Goal: Information Seeking & Learning: Learn about a topic

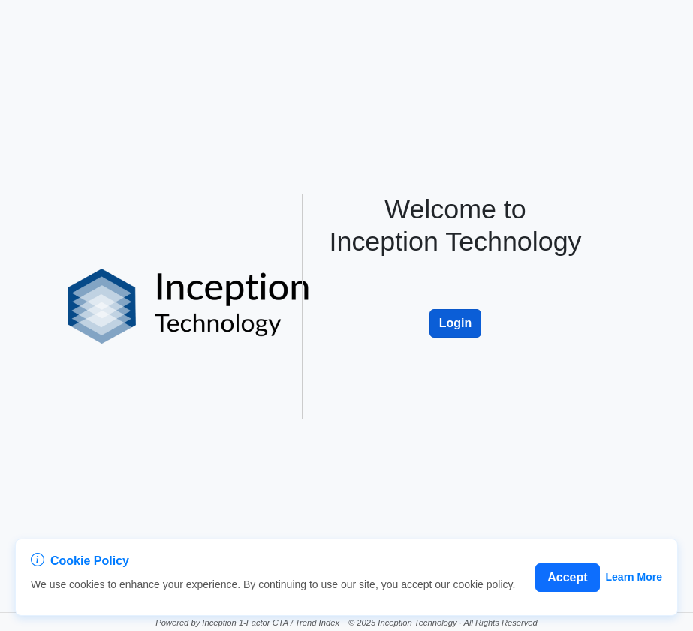
click at [456, 338] on button "Login" at bounding box center [455, 323] width 53 height 29
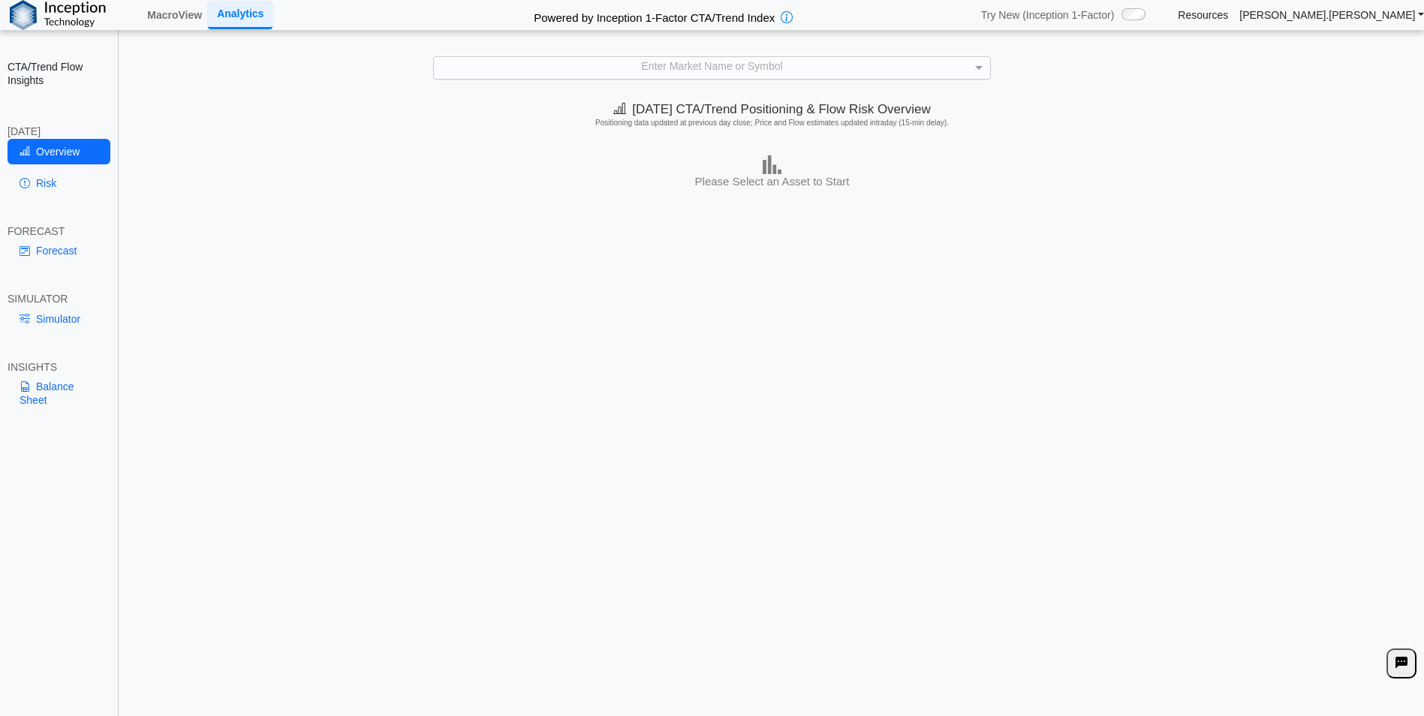
click at [692, 62] on div "Enter Market Name or Symbol" at bounding box center [712, 68] width 556 height 22
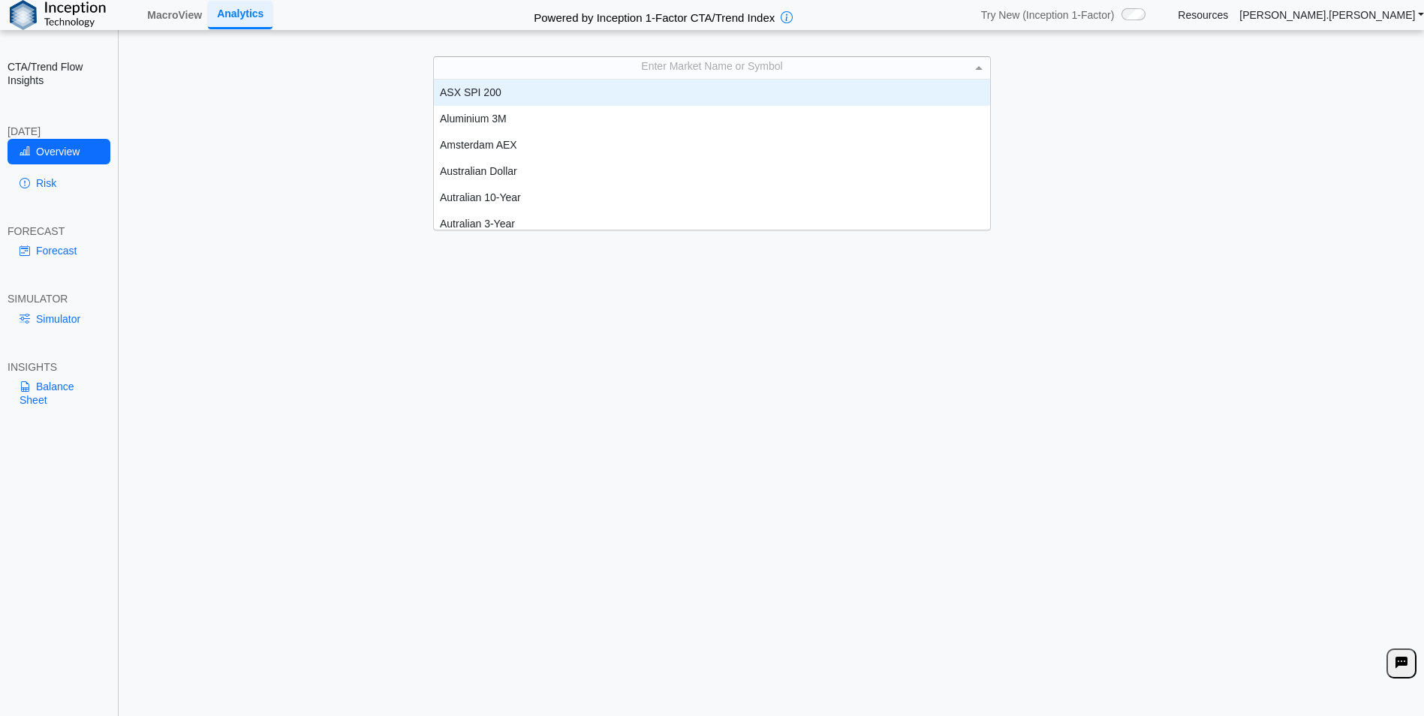
scroll to position [139, 545]
click at [692, 71] on div "Enter Market Name or Symbol" at bounding box center [712, 68] width 556 height 22
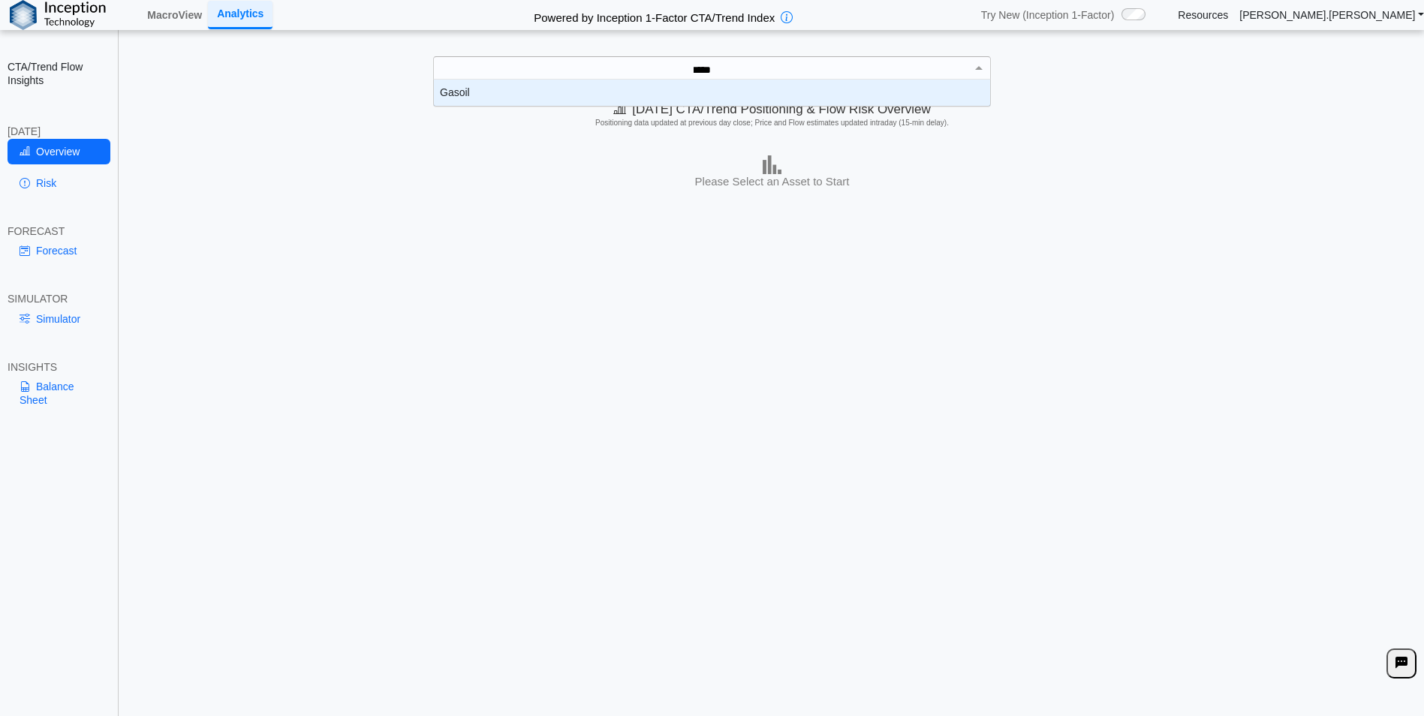
type input "******"
click at [518, 99] on div "Gasoil" at bounding box center [712, 93] width 556 height 26
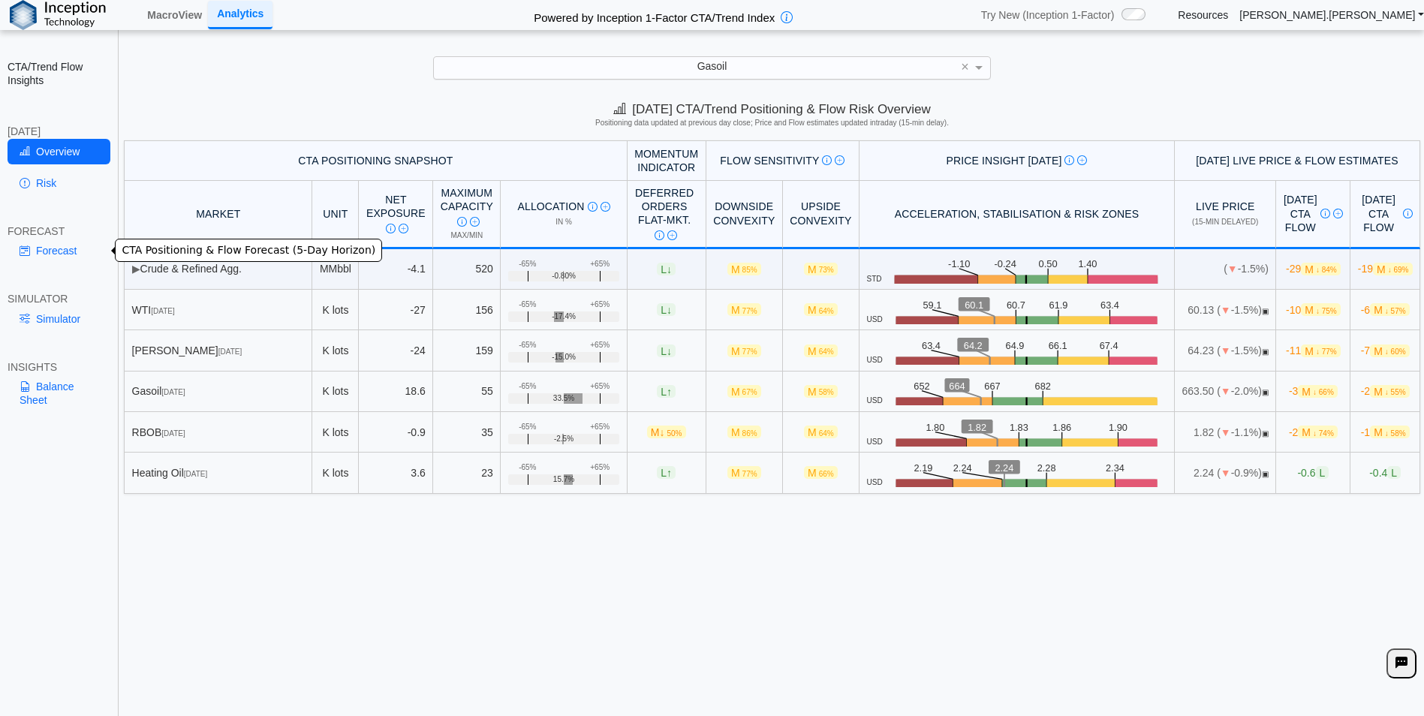
click at [55, 252] on link "Forecast" at bounding box center [59, 251] width 103 height 26
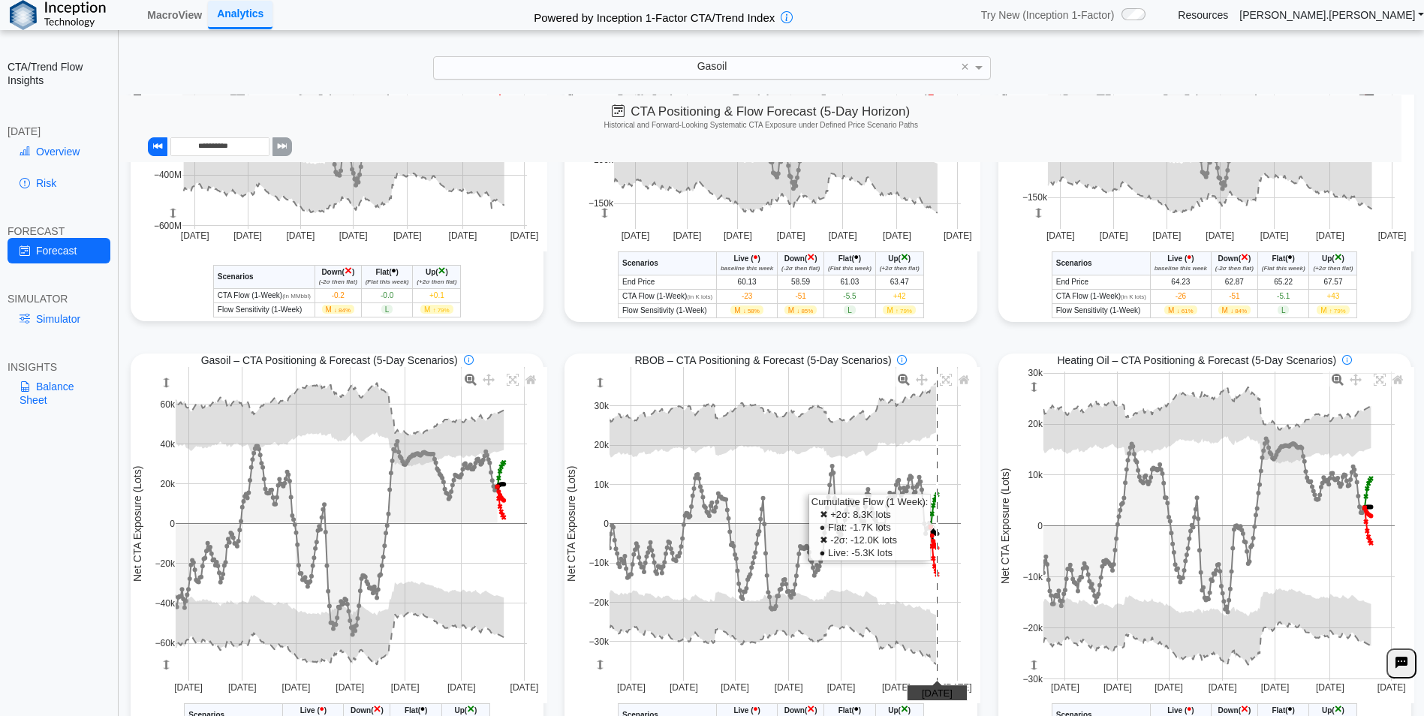
scroll to position [300, 0]
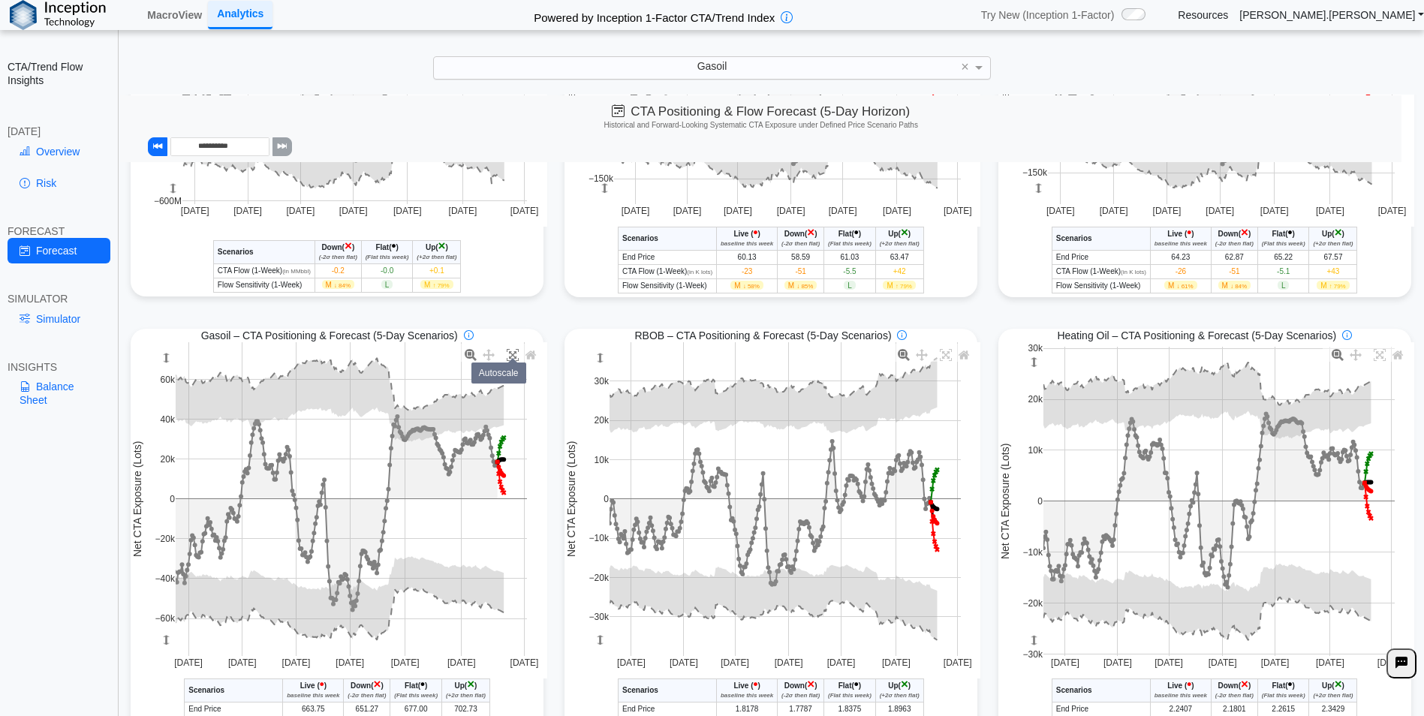
click at [507, 352] on icon at bounding box center [513, 355] width 12 height 12
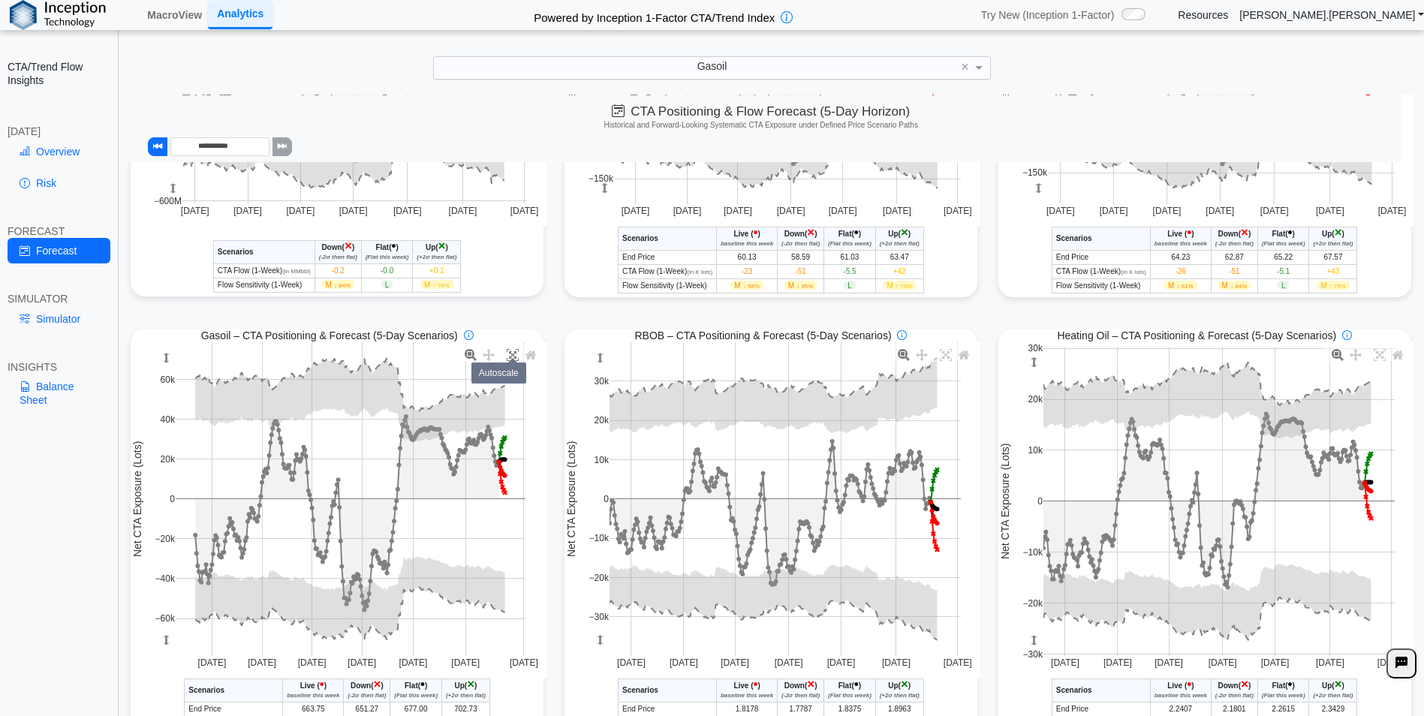
click at [507, 358] on icon at bounding box center [513, 355] width 12 height 12
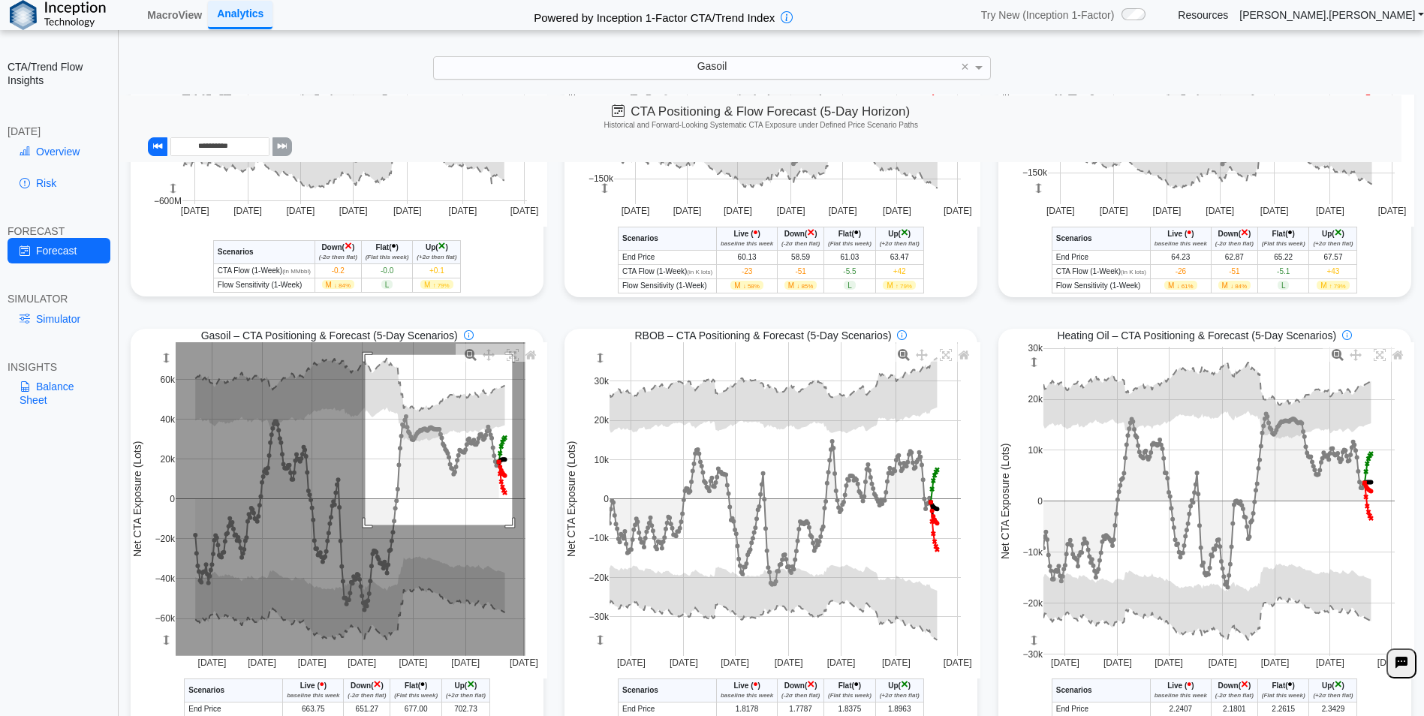
drag, startPoint x: 363, startPoint y: 357, endPoint x: 510, endPoint y: 528, distance: 225.1
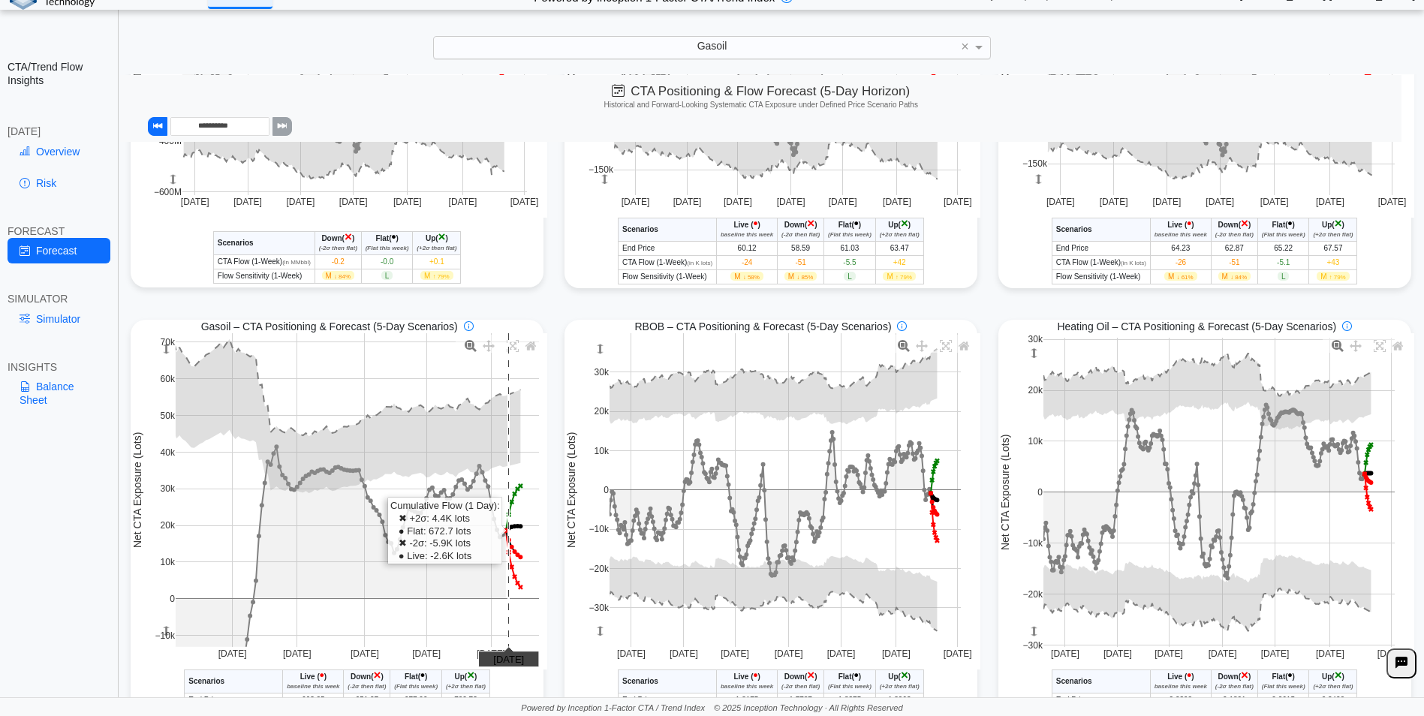
scroll to position [143, 0]
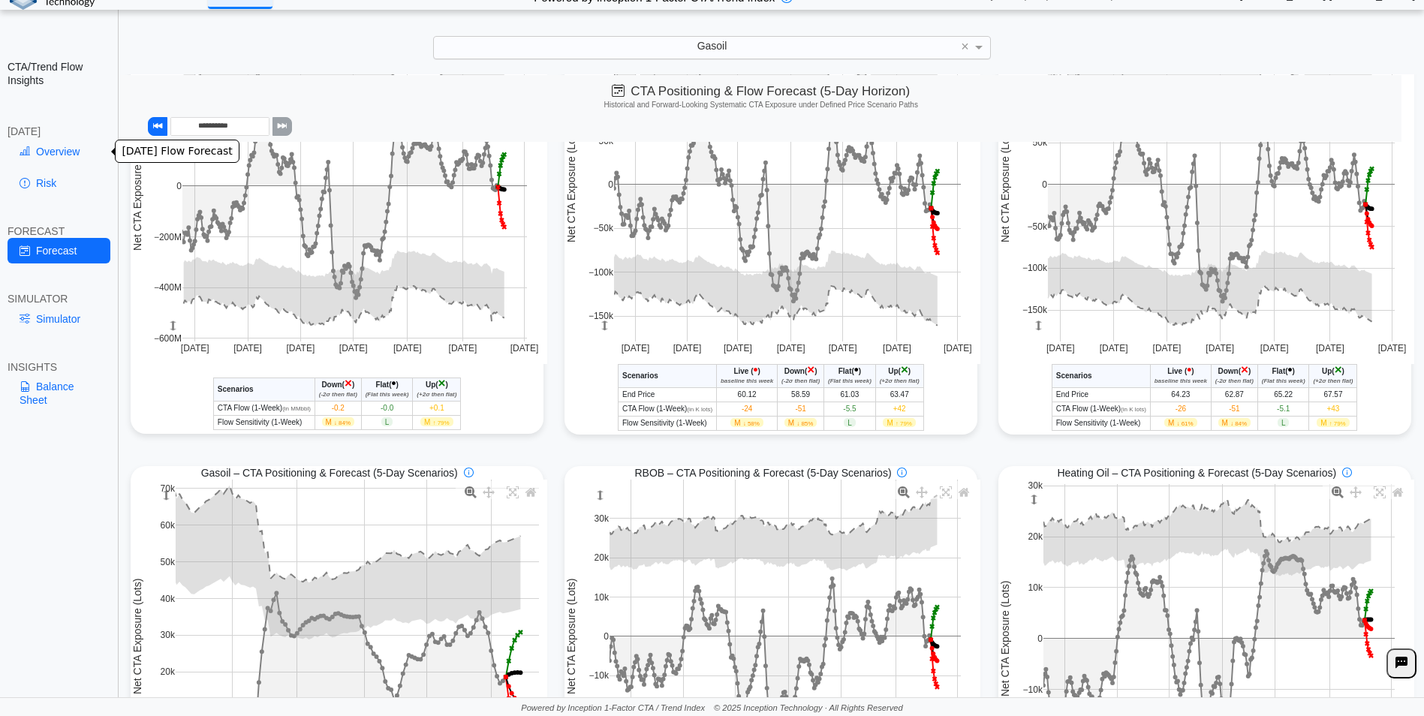
click at [56, 150] on link "Overview" at bounding box center [59, 152] width 103 height 26
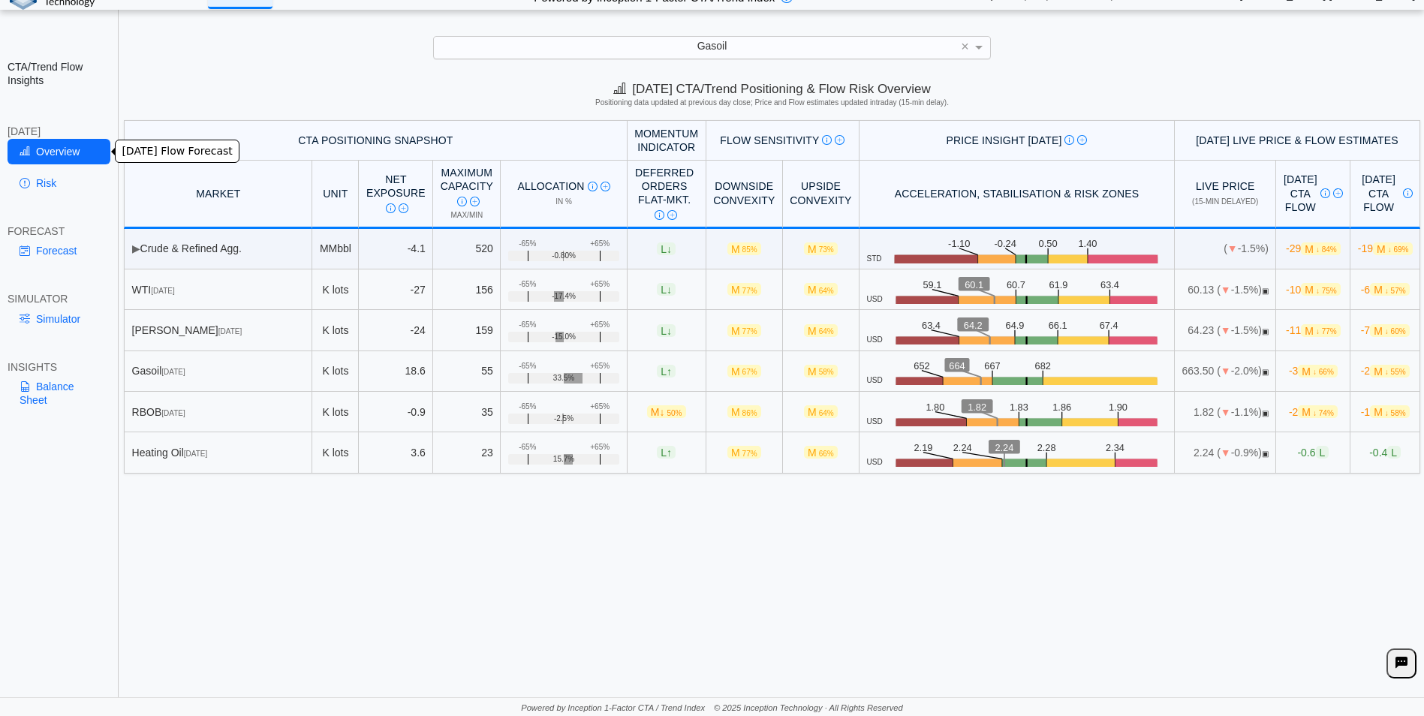
scroll to position [0, 0]
